Goal: Book appointment/travel/reservation

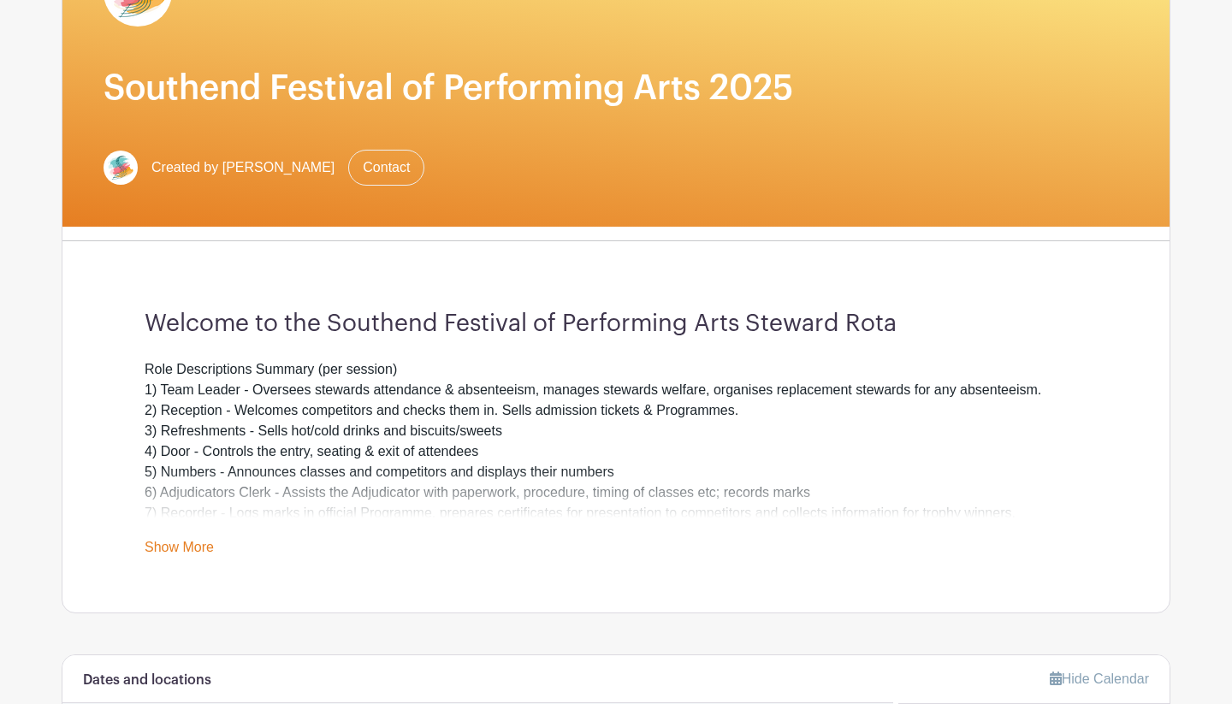
scroll to position [259, 0]
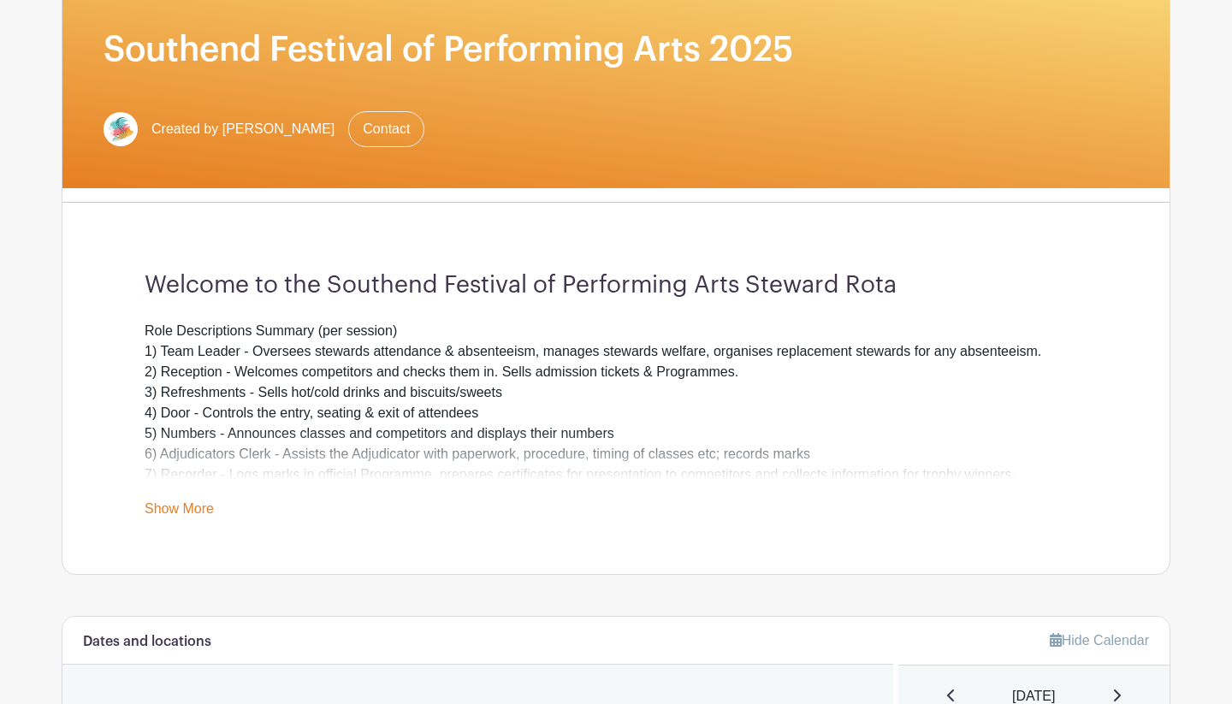
click at [200, 501] on link "Show More" at bounding box center [179, 511] width 69 height 21
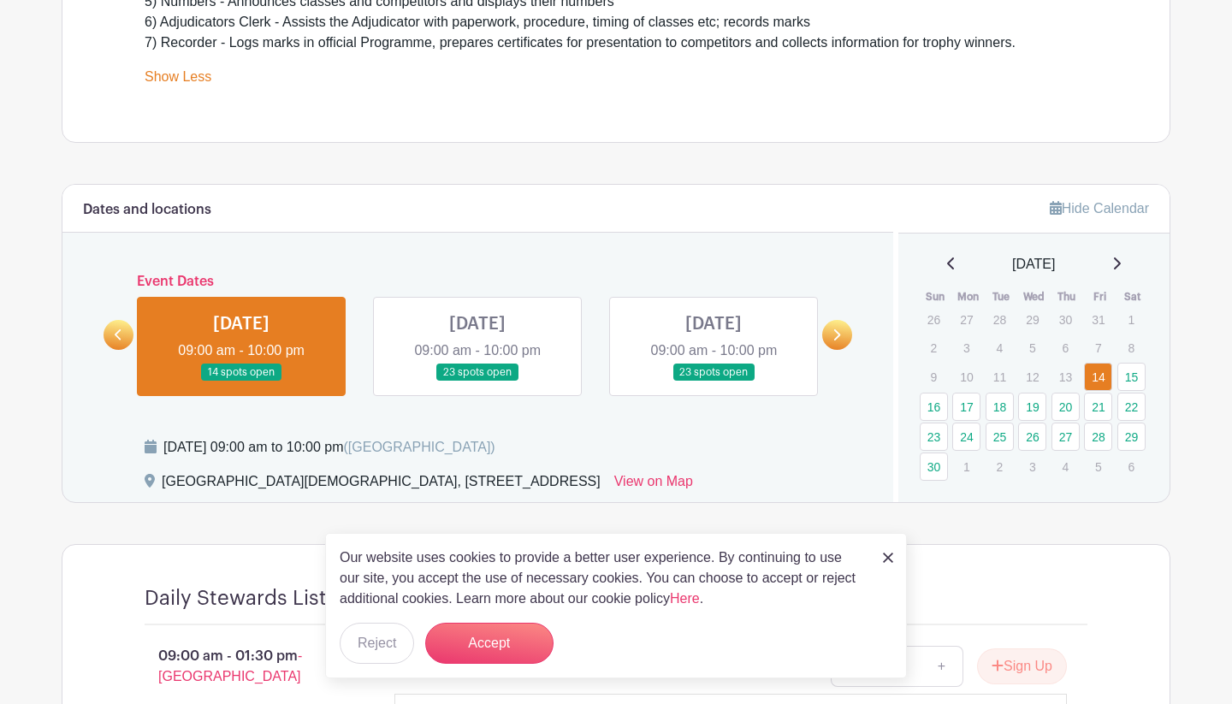
scroll to position [692, 0]
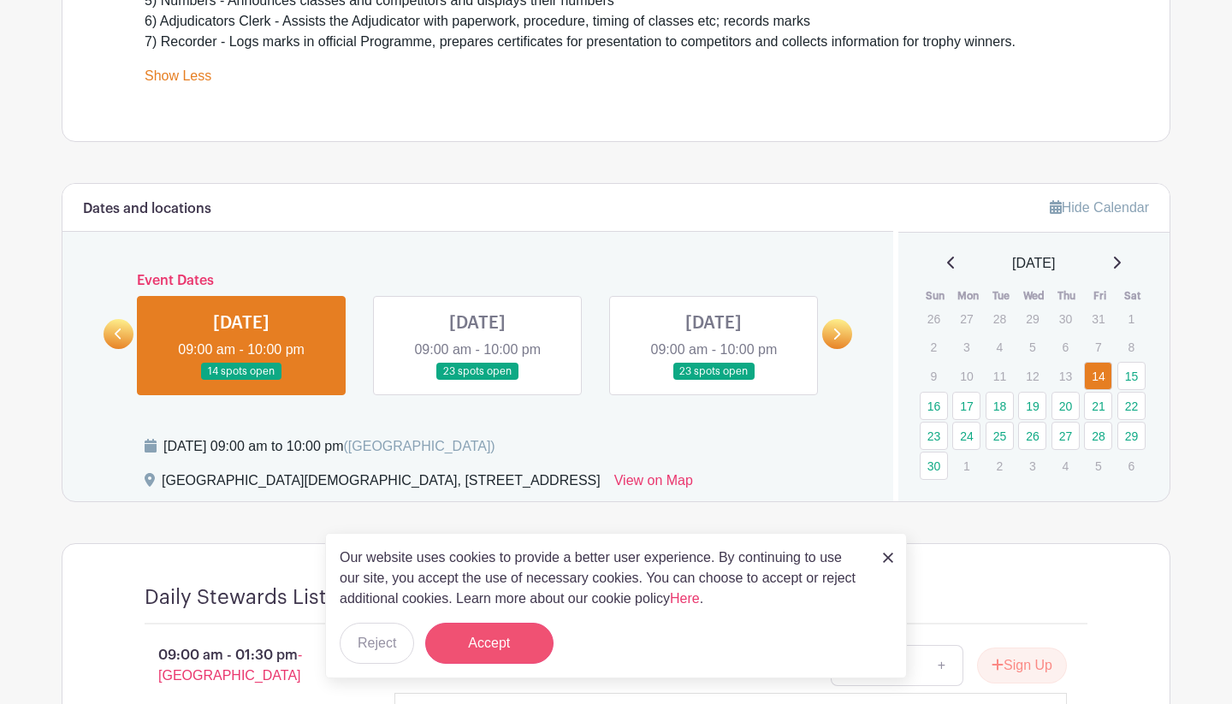
click at [463, 633] on button "Accept" at bounding box center [489, 643] width 128 height 41
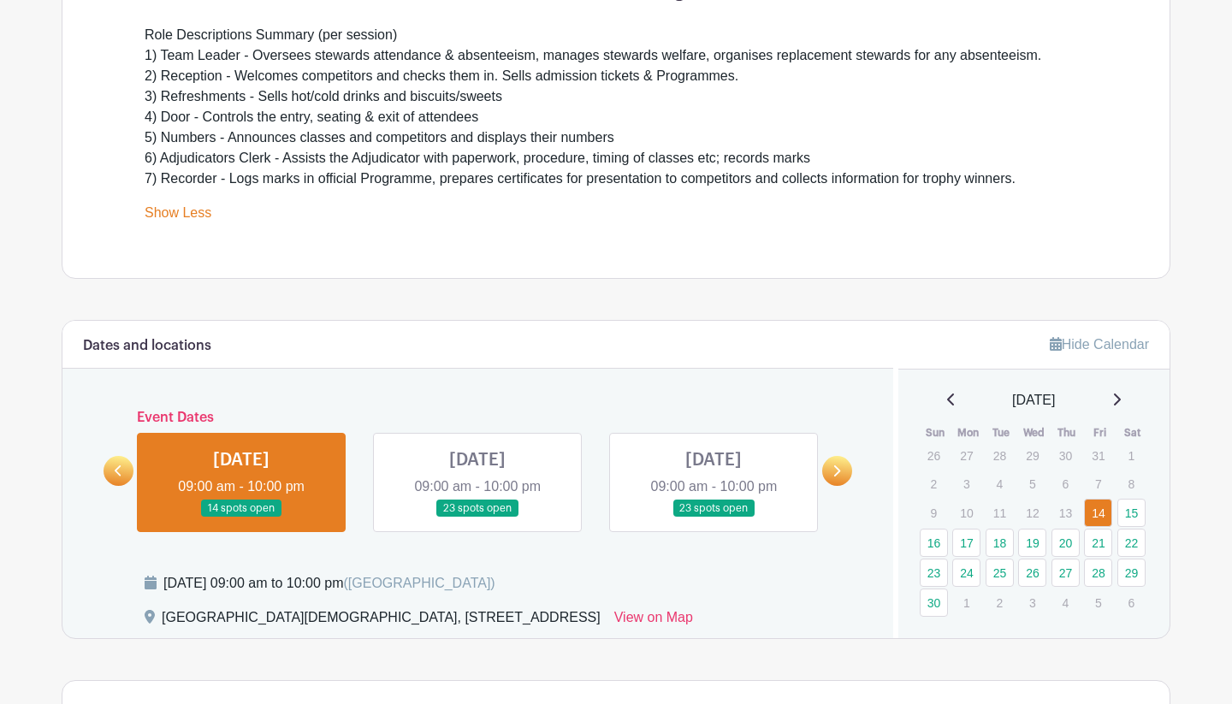
scroll to position [464, 0]
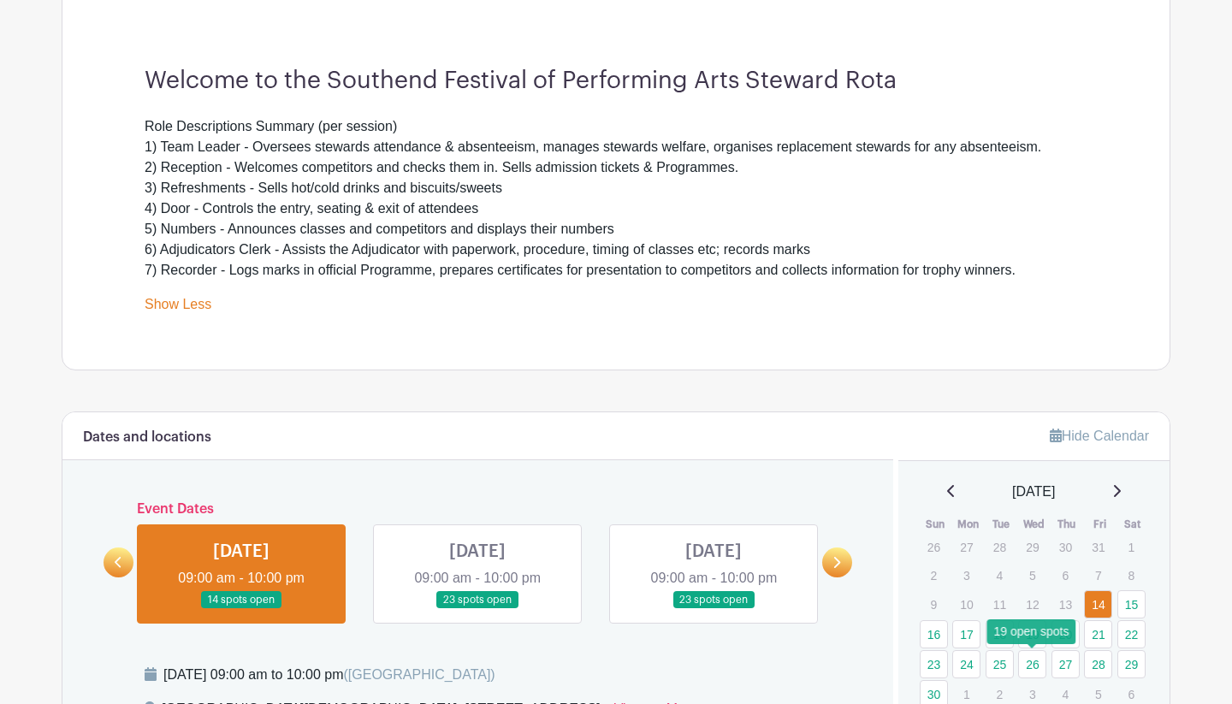
click at [1038, 664] on link "26" at bounding box center [1032, 664] width 28 height 28
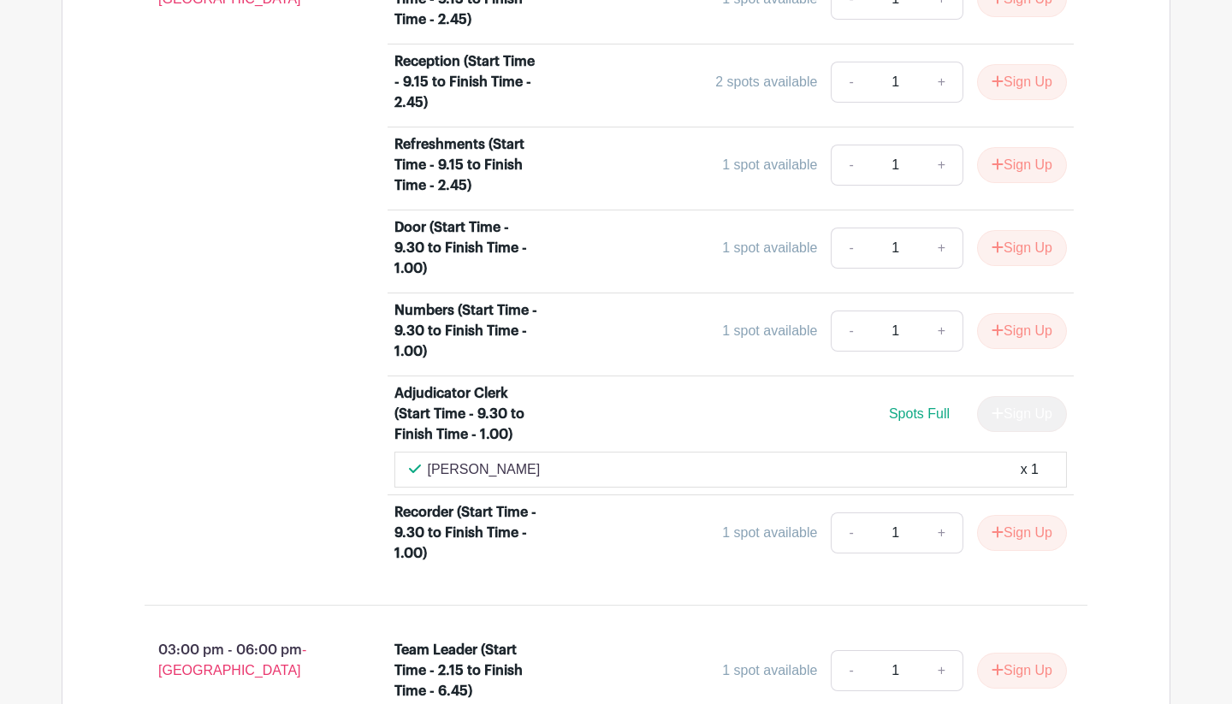
scroll to position [1353, 0]
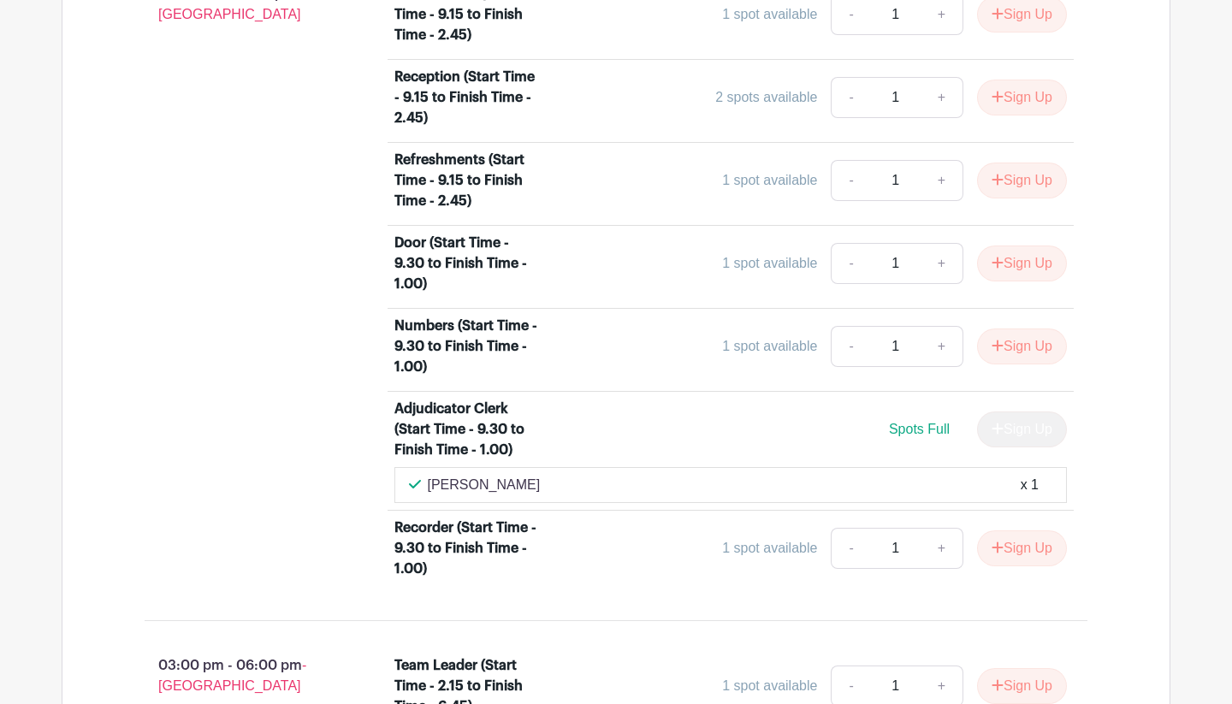
drag, startPoint x: 949, startPoint y: 600, endPoint x: 959, endPoint y: 613, distance: 16.6
click at [955, 593] on li "Recorder (Start Time - 9.30 to Finish Time - 1.00) 1 spot available - 1 + Sign …" at bounding box center [730, 552] width 687 height 82
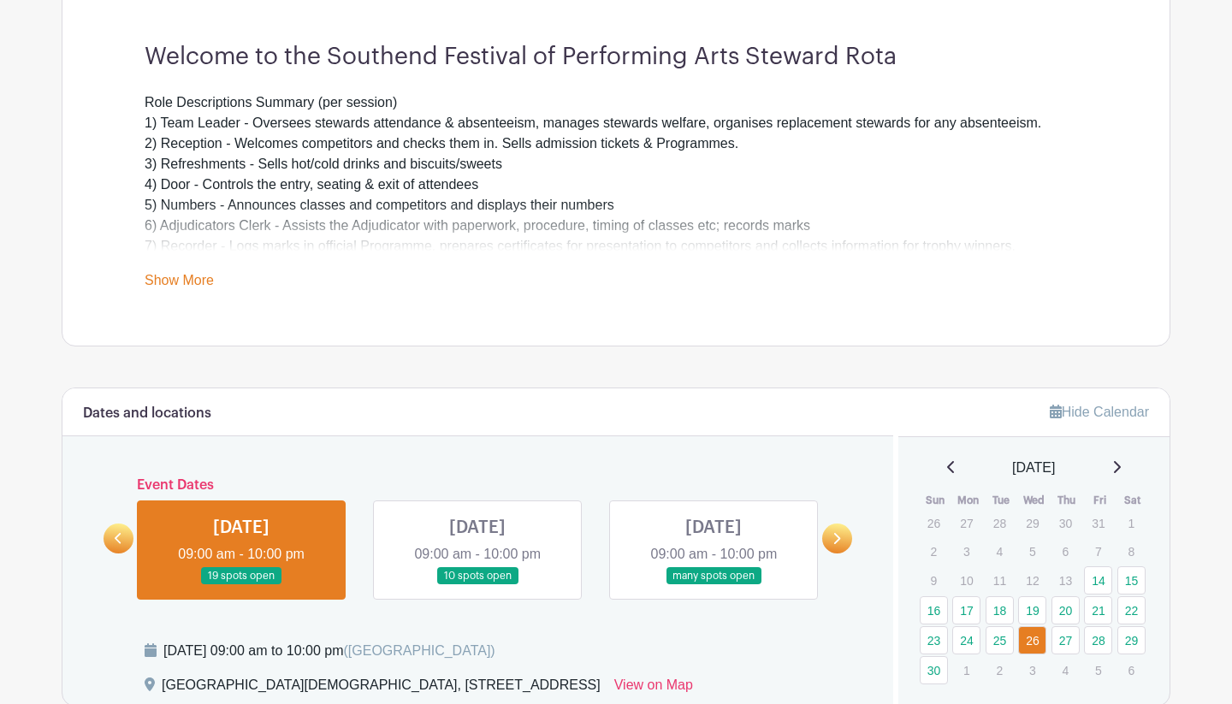
scroll to position [441, 0]
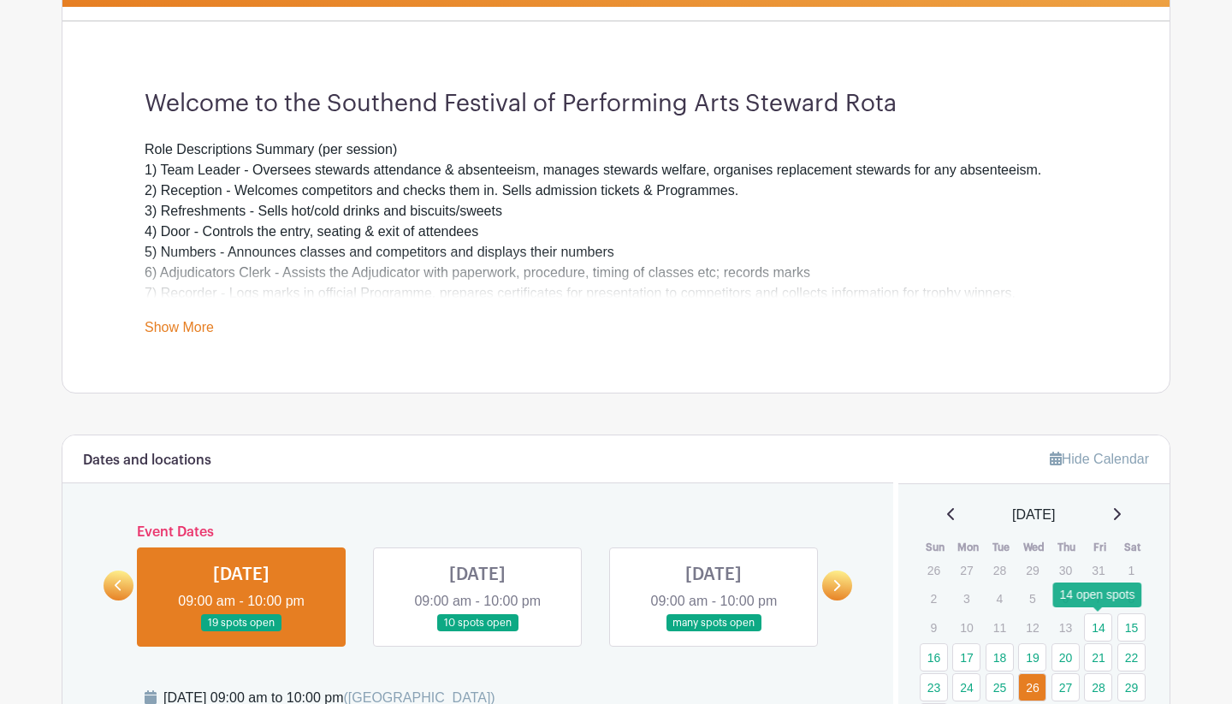
click at [1098, 625] on link "14" at bounding box center [1098, 627] width 28 height 28
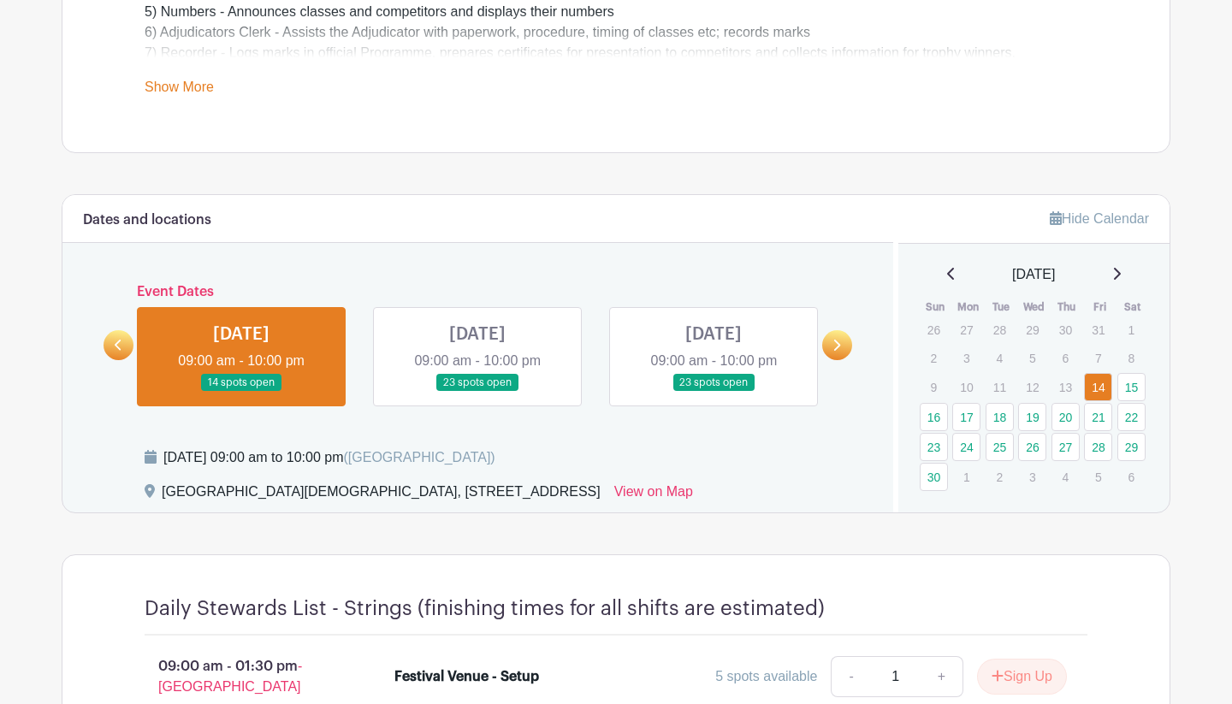
scroll to position [689, 0]
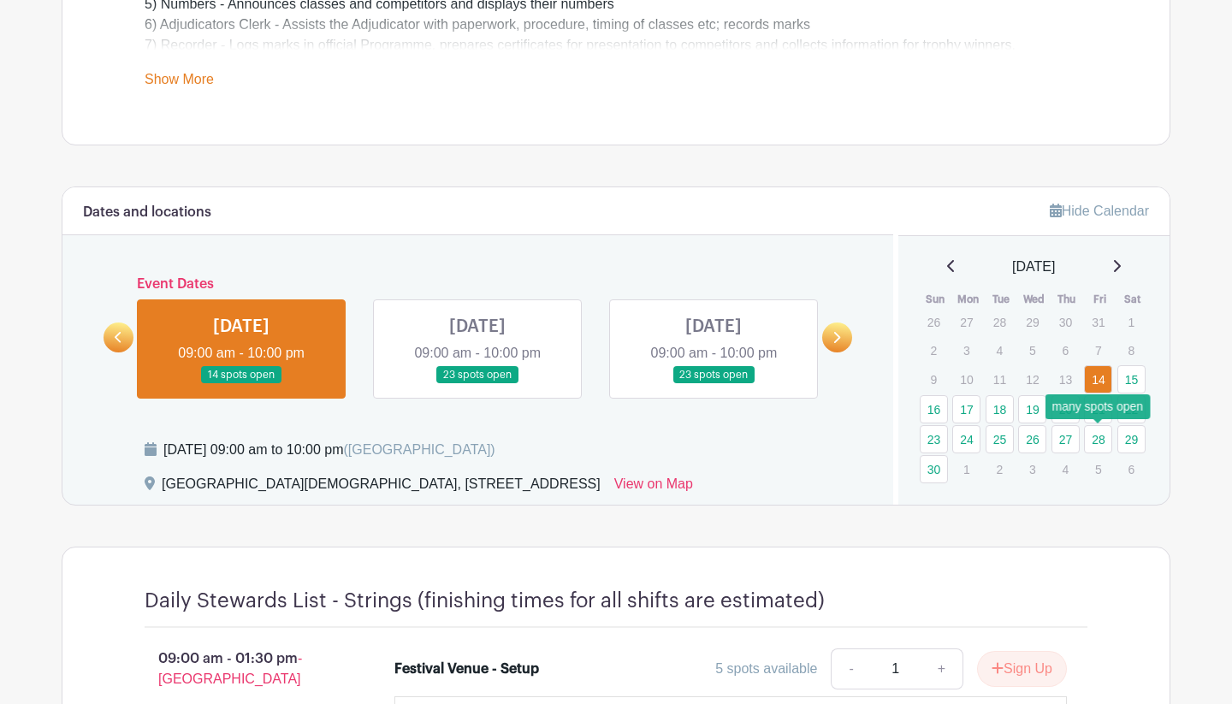
click at [1102, 437] on link "28" at bounding box center [1098, 439] width 28 height 28
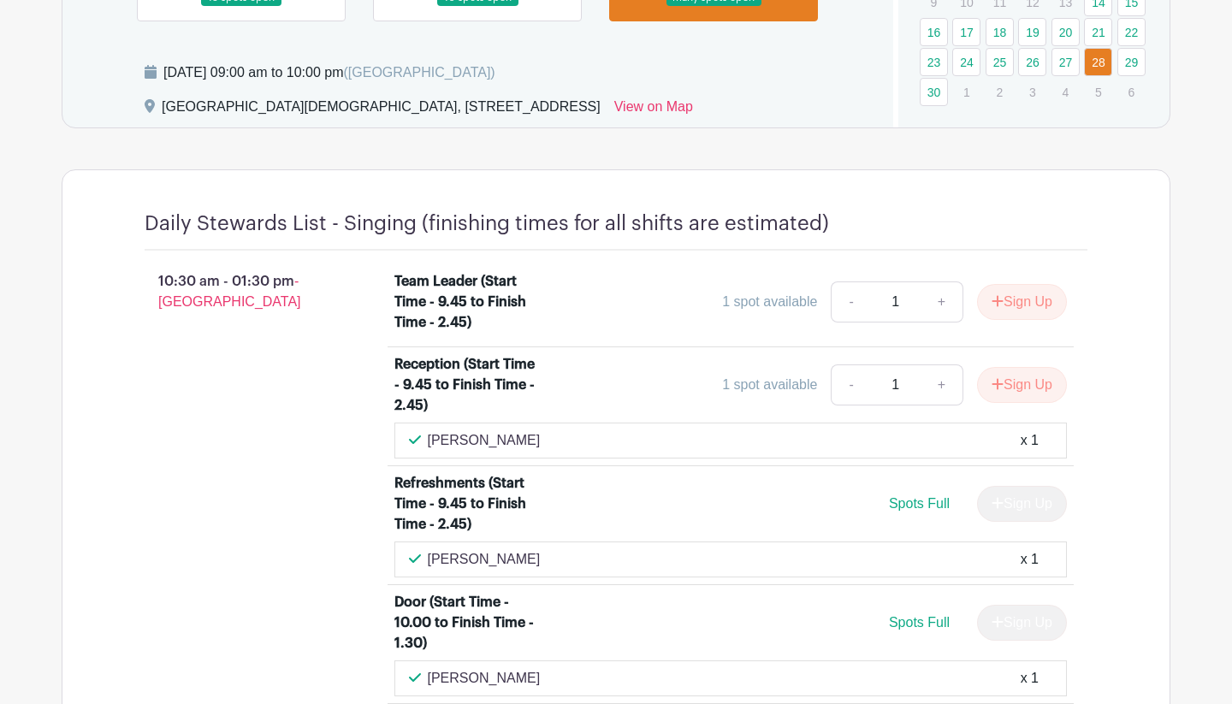
scroll to position [1069, 0]
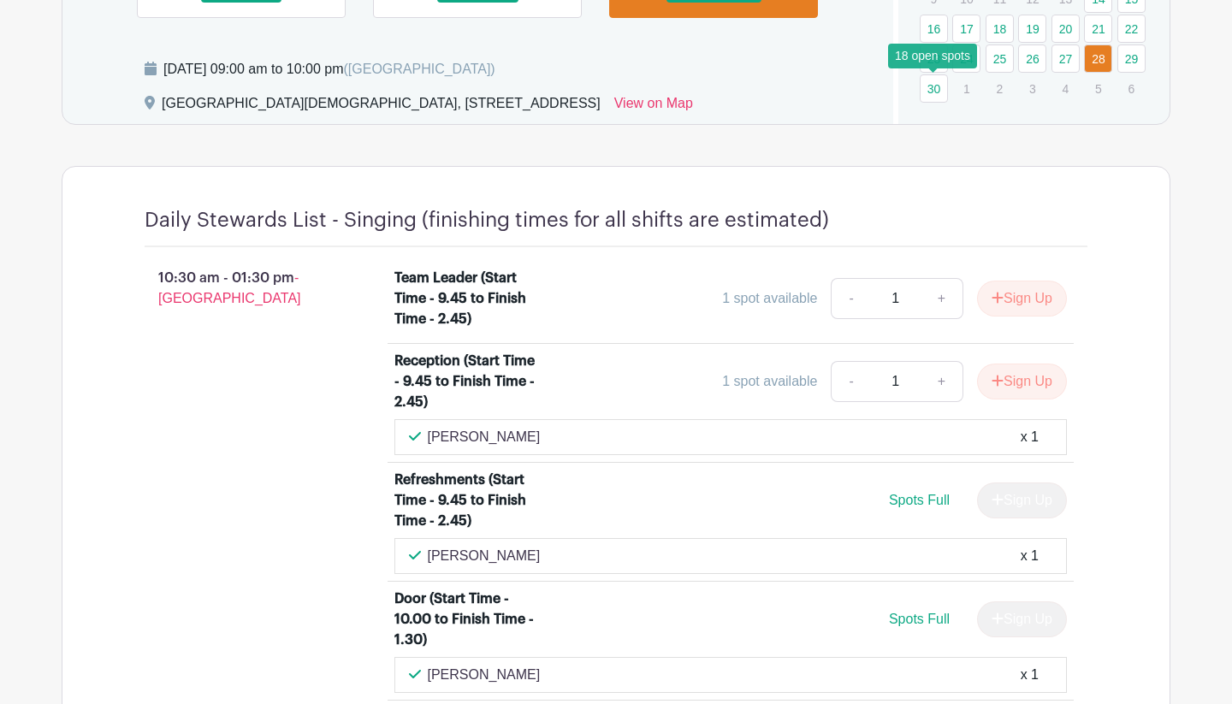
click at [934, 95] on link "30" at bounding box center [934, 88] width 28 height 28
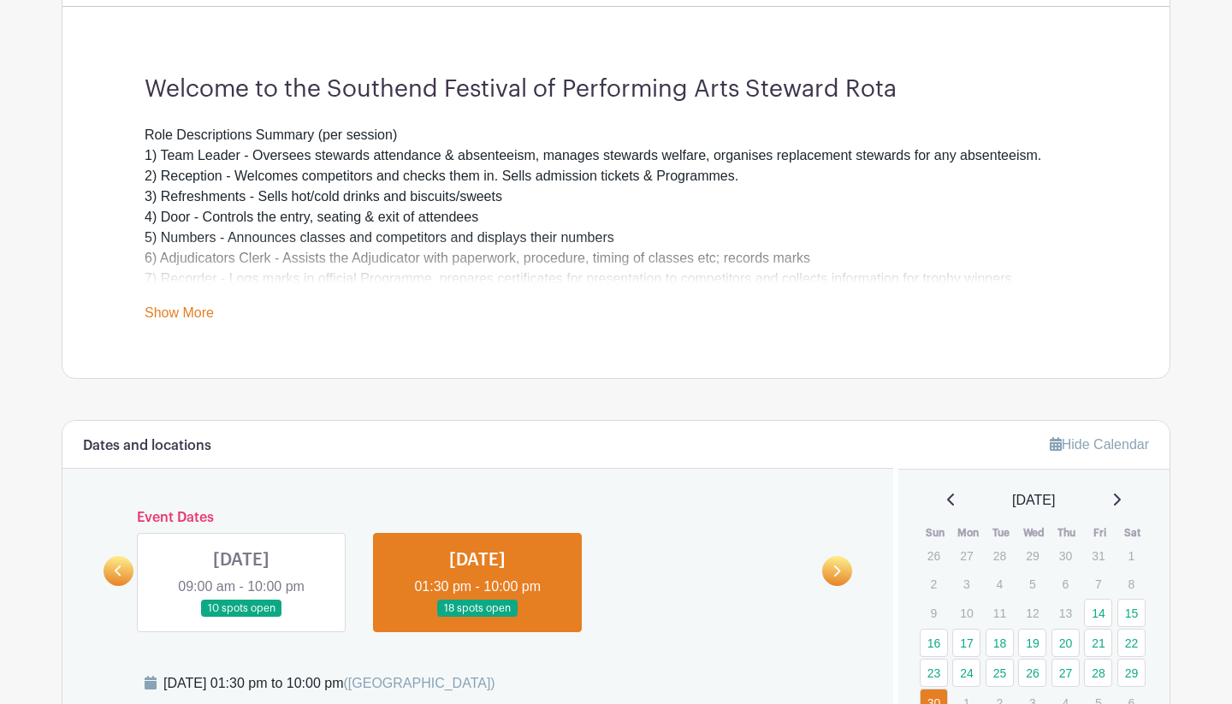
scroll to position [453, 0]
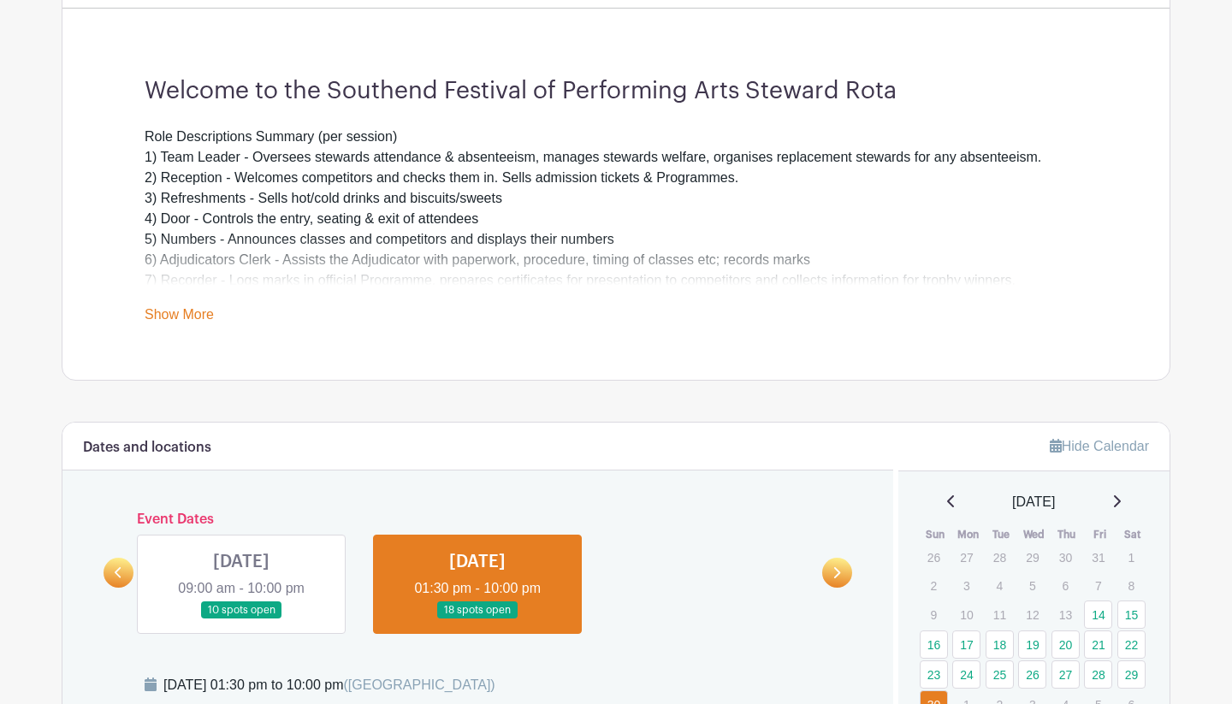
click at [192, 311] on link "Show More" at bounding box center [179, 317] width 69 height 21
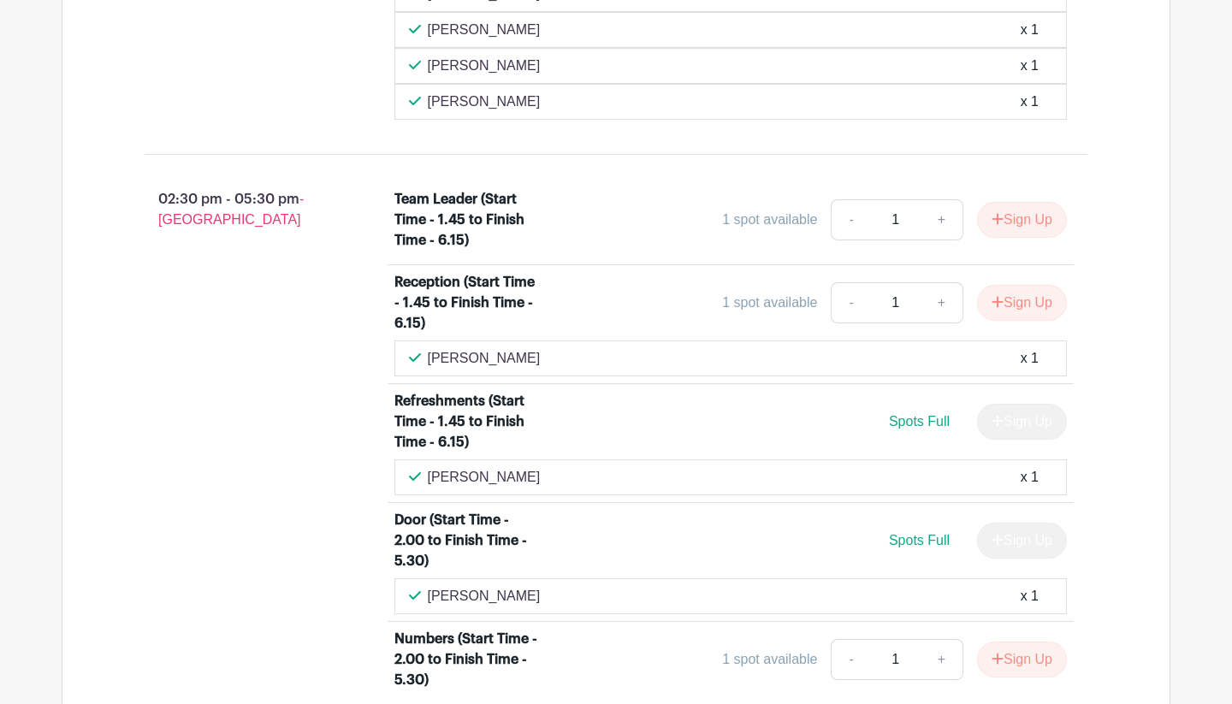
scroll to position [1446, 0]
